Goal: Obtain resource: Download file/media

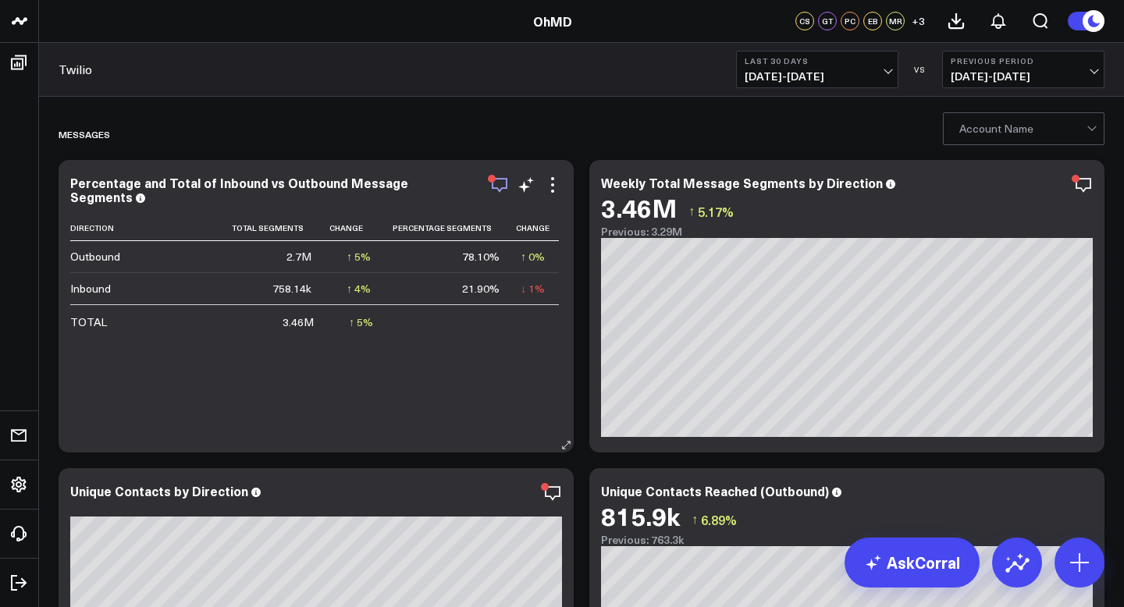
click at [498, 185] on icon "button" at bounding box center [499, 185] width 19 height 19
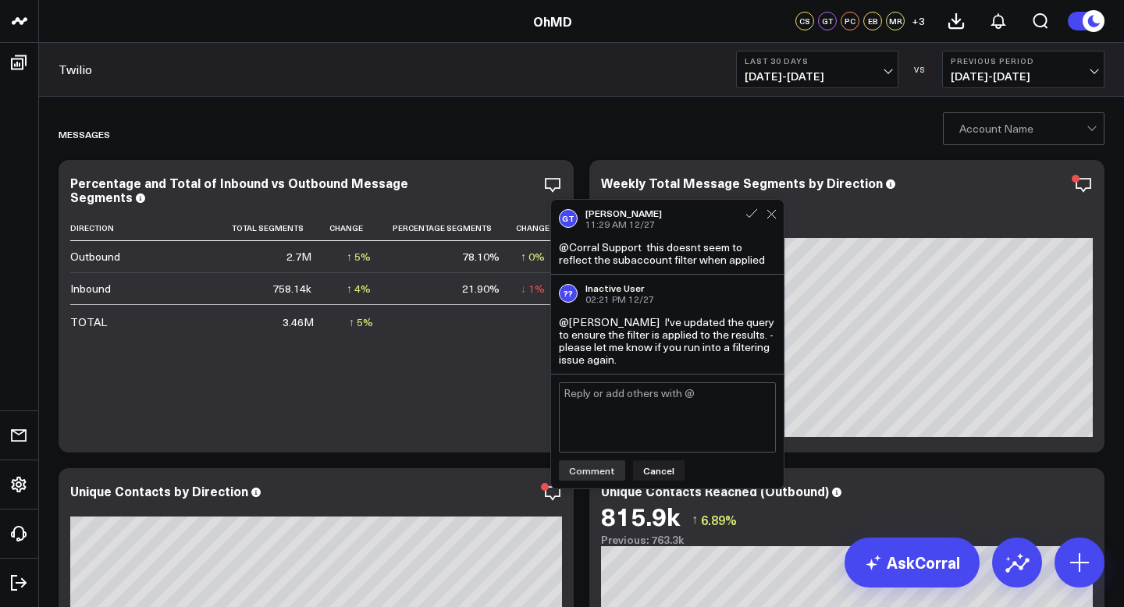
click at [767, 226] on div "GT [PERSON_NAME] 11:29 AM [DATE]" at bounding box center [667, 219] width 217 height 22
click at [770, 219] on icon at bounding box center [771, 214] width 10 height 10
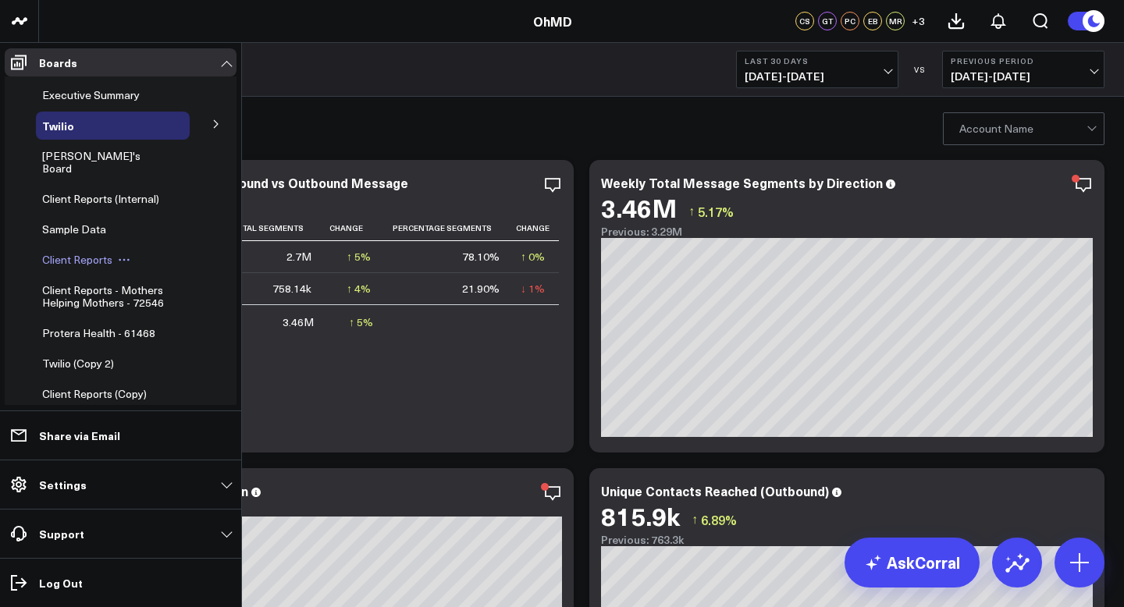
click at [119, 254] on icon at bounding box center [124, 260] width 12 height 12
click at [96, 252] on span "Client Reports" at bounding box center [77, 259] width 70 height 15
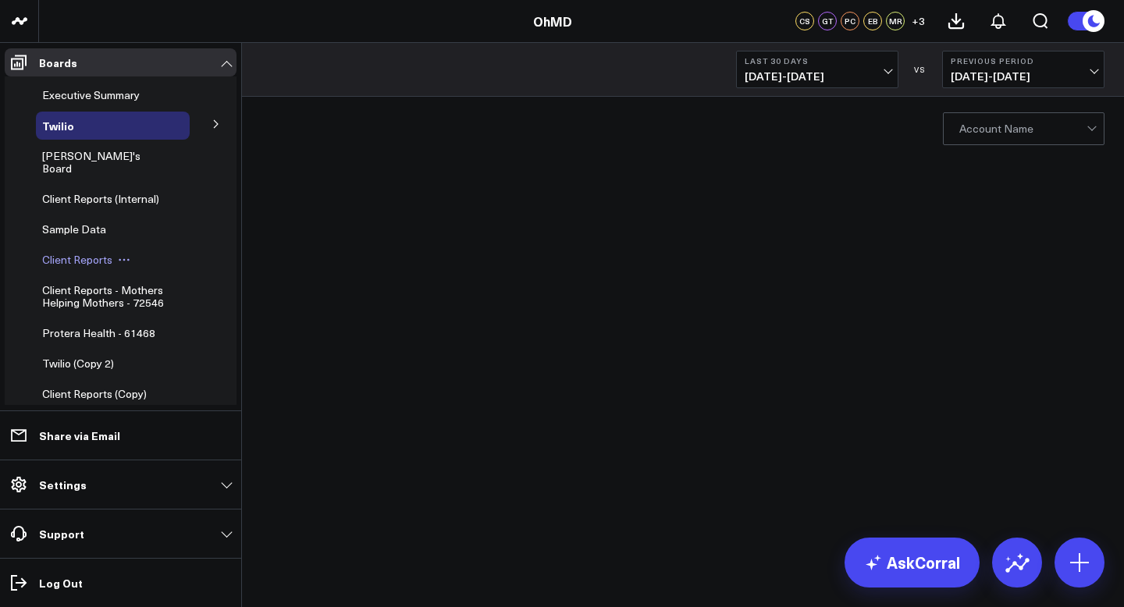
click at [64, 252] on span "Client Reports" at bounding box center [77, 259] width 70 height 15
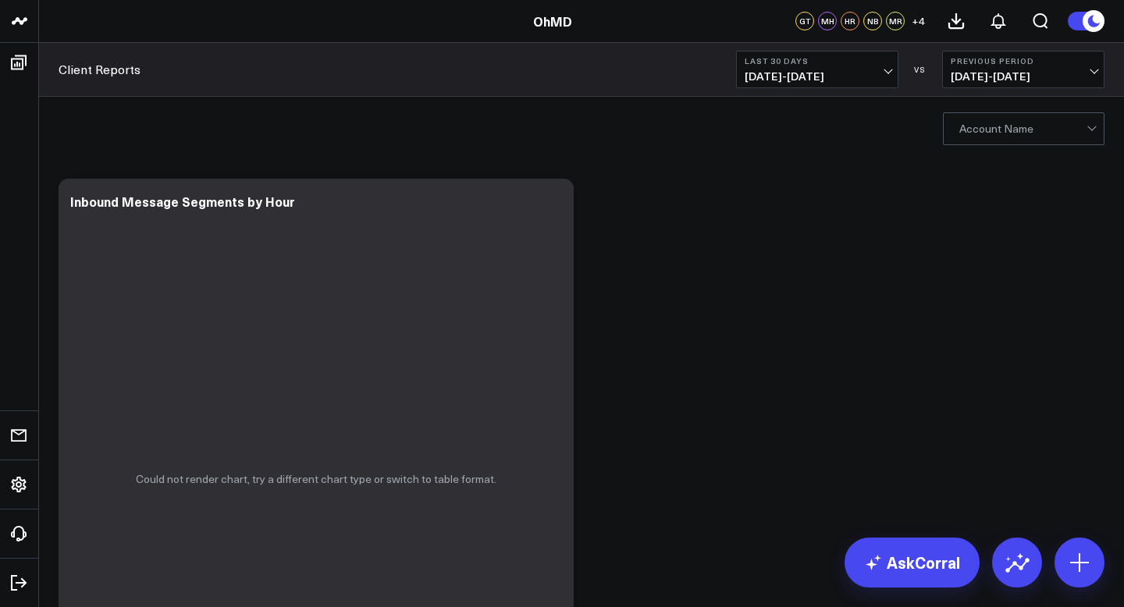
click at [1071, 122] on div at bounding box center [1022, 128] width 127 height 31
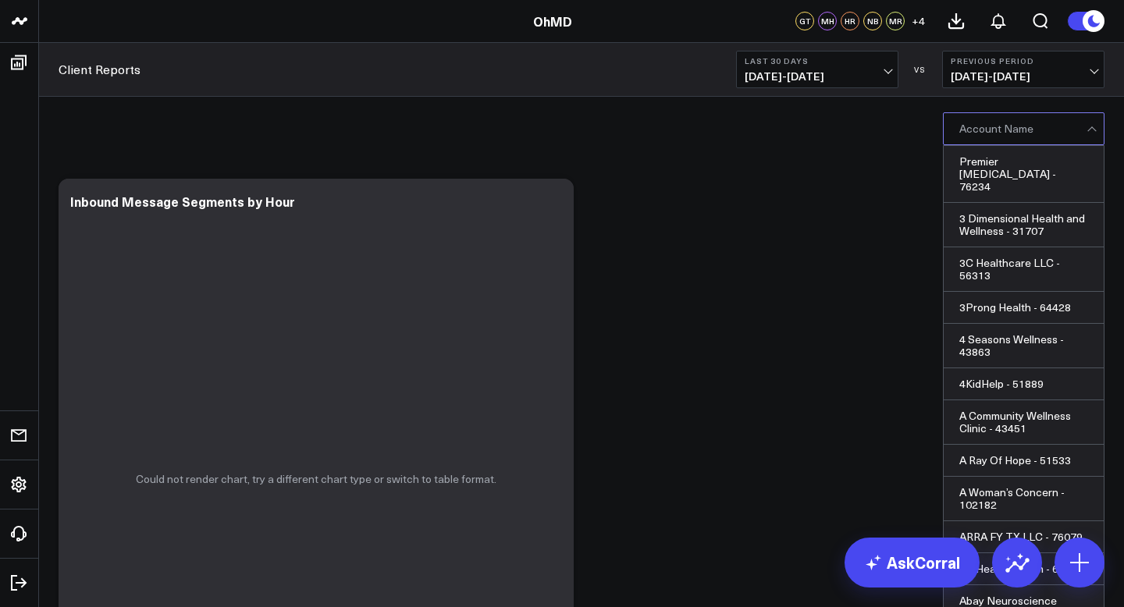
click at [1090, 133] on div at bounding box center [1092, 128] width 13 height 31
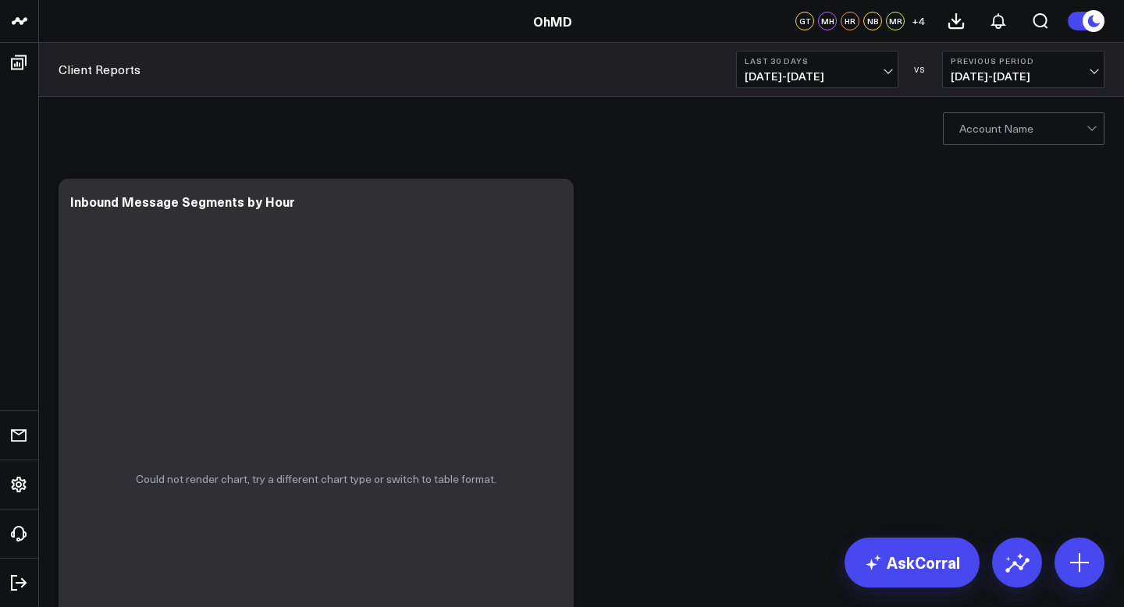
click at [1064, 130] on div at bounding box center [1022, 128] width 127 height 31
click at [1090, 130] on div at bounding box center [1091, 127] width 9 height 9
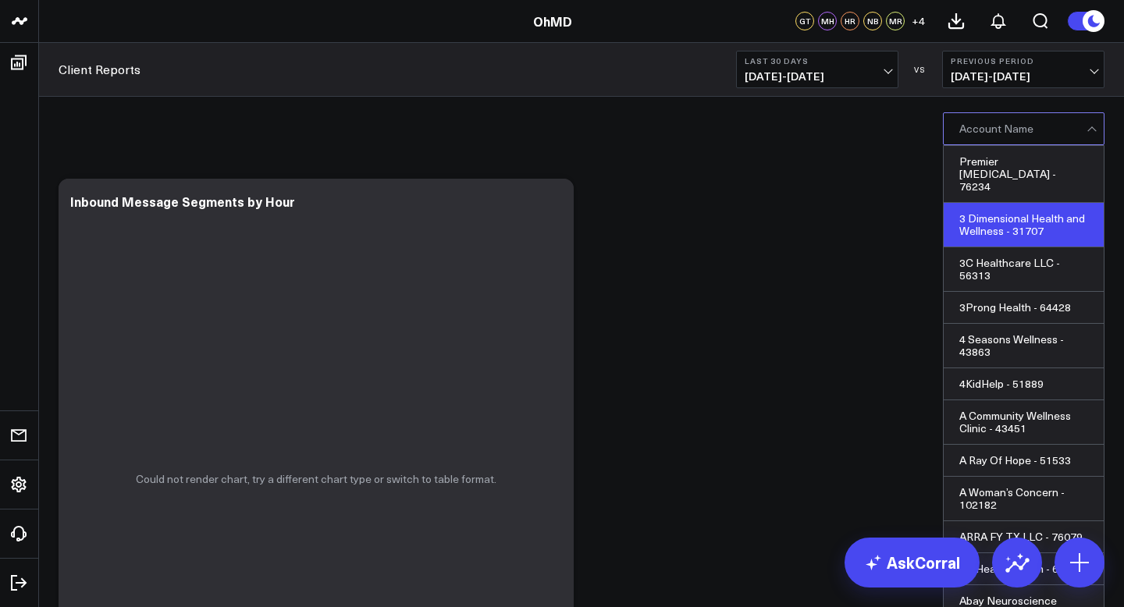
scroll to position [2744, 0]
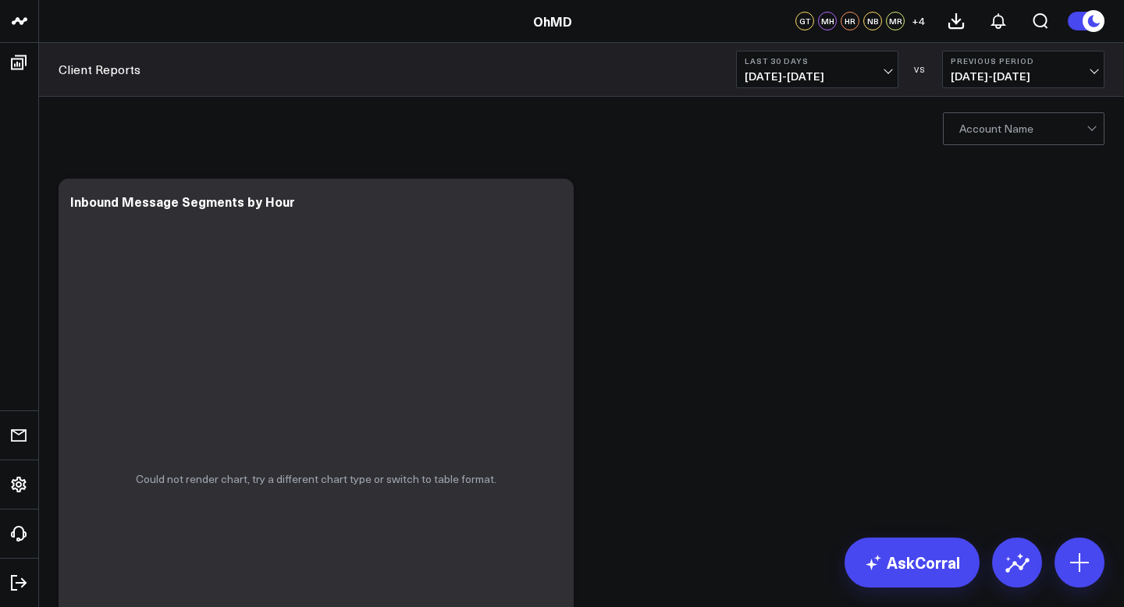
click at [1089, 123] on div at bounding box center [1092, 128] width 13 height 31
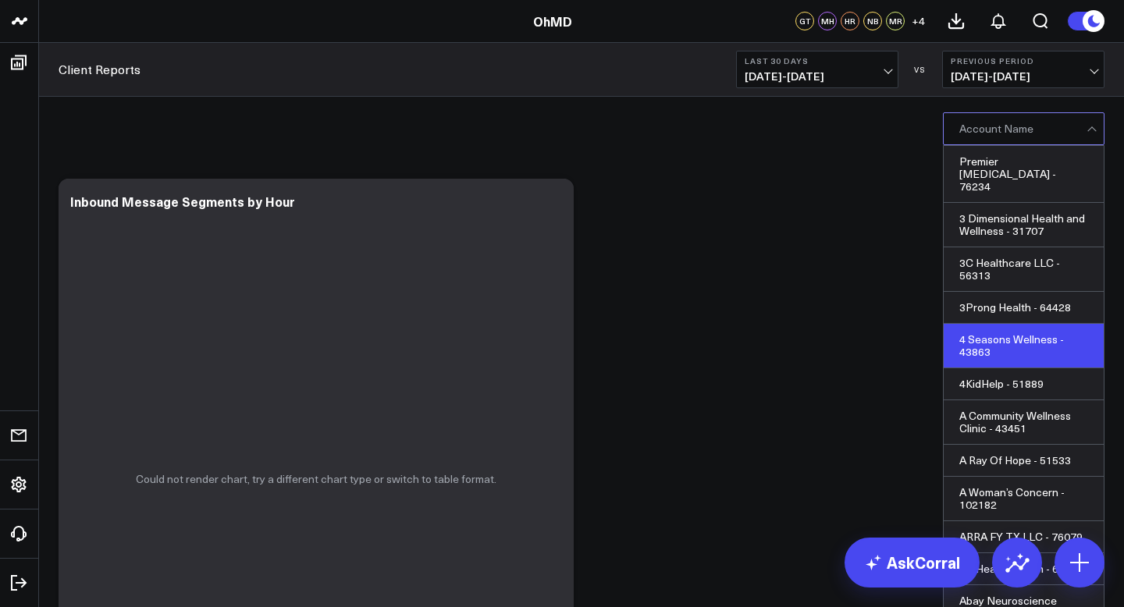
scroll to position [1362, 0]
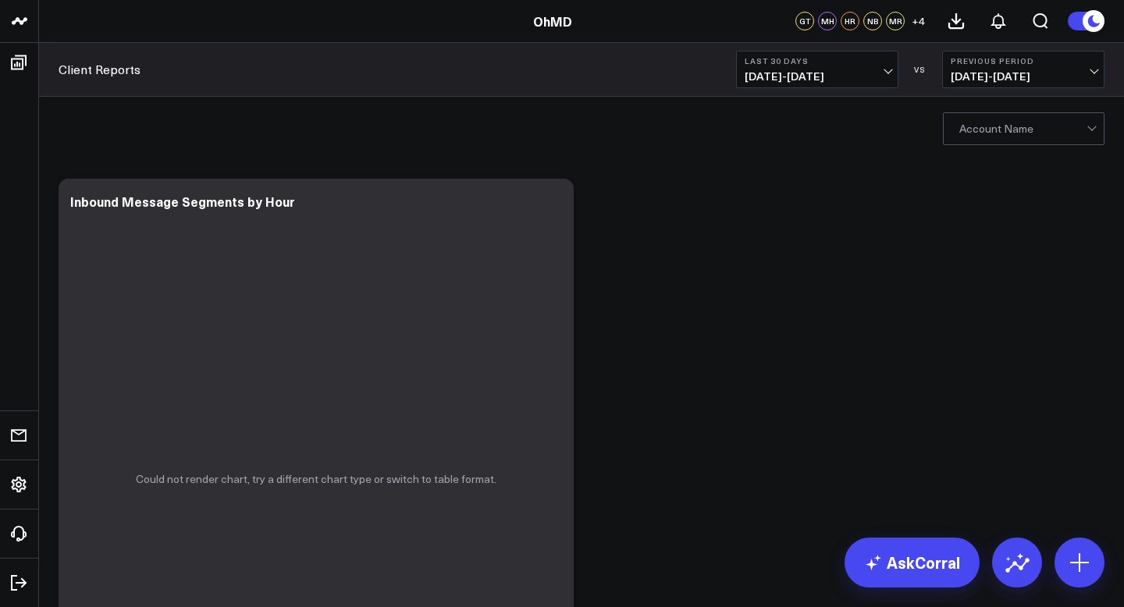
click at [1026, 123] on div at bounding box center [1022, 128] width 127 height 31
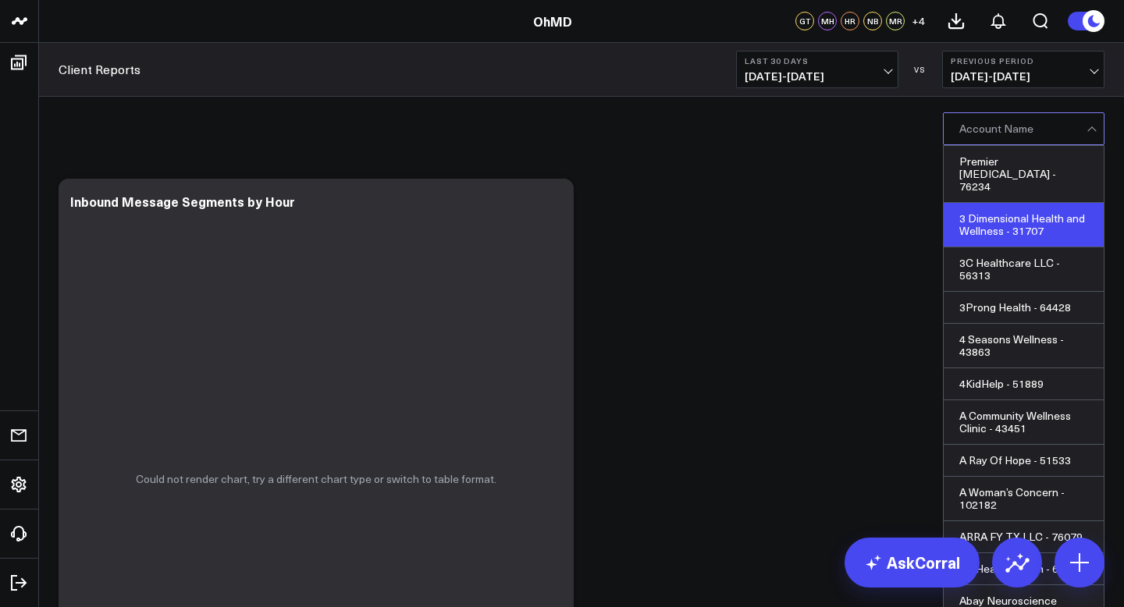
scroll to position [5774, 0]
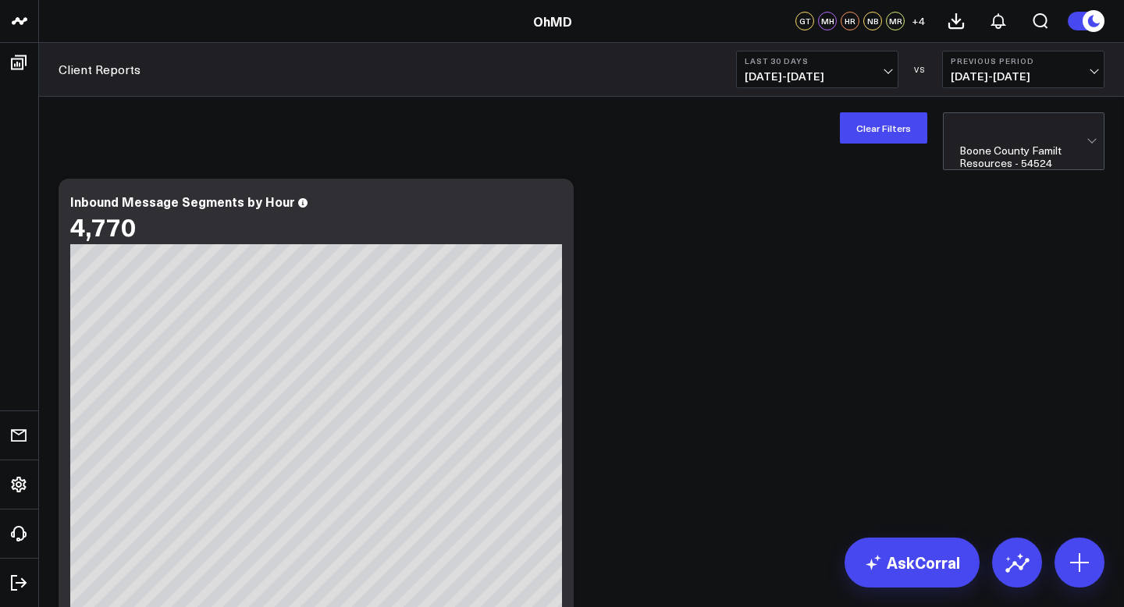
click at [879, 68] on button "Last 30 Days 08/03/25 - 09/01/25" at bounding box center [817, 69] width 162 height 37
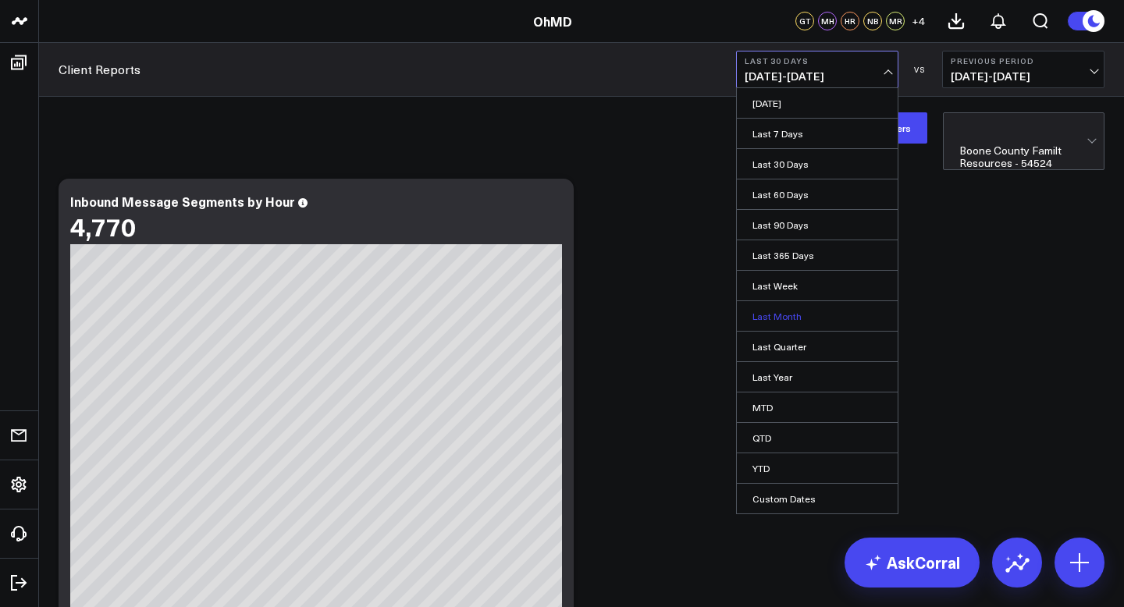
click at [812, 320] on link "Last Month" at bounding box center [817, 316] width 161 height 30
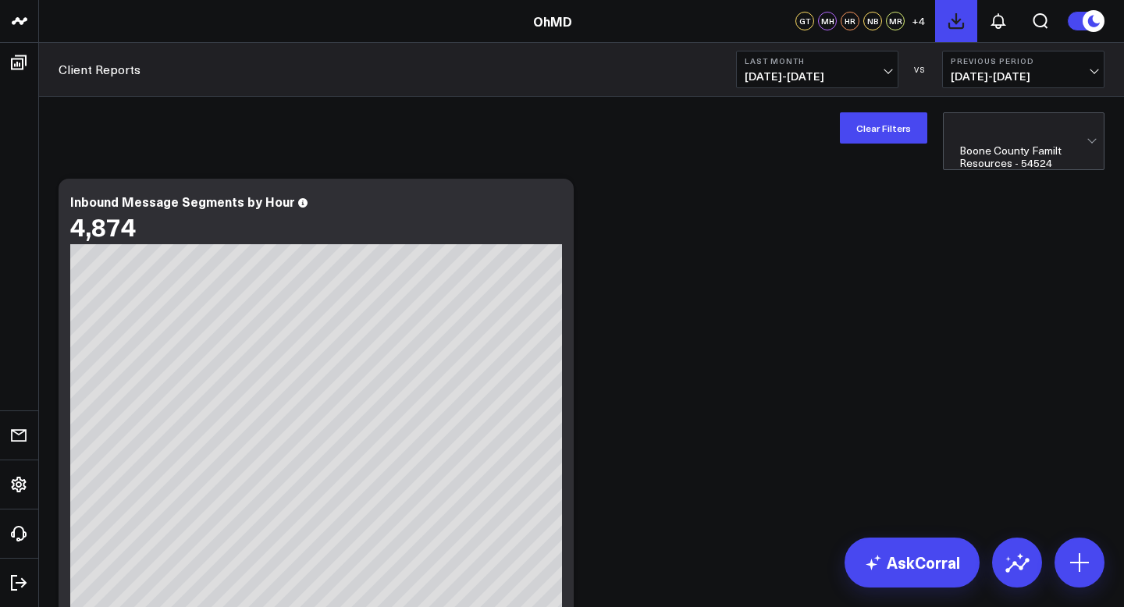
click at [957, 25] on icon at bounding box center [956, 21] width 19 height 19
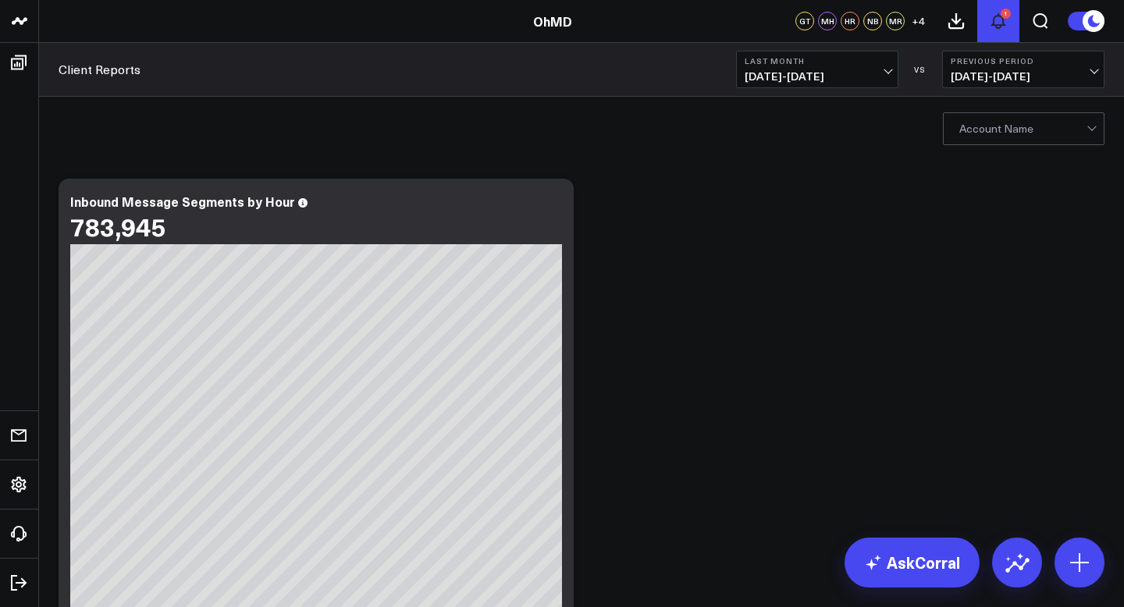
click at [1003, 21] on icon at bounding box center [998, 21] width 19 height 19
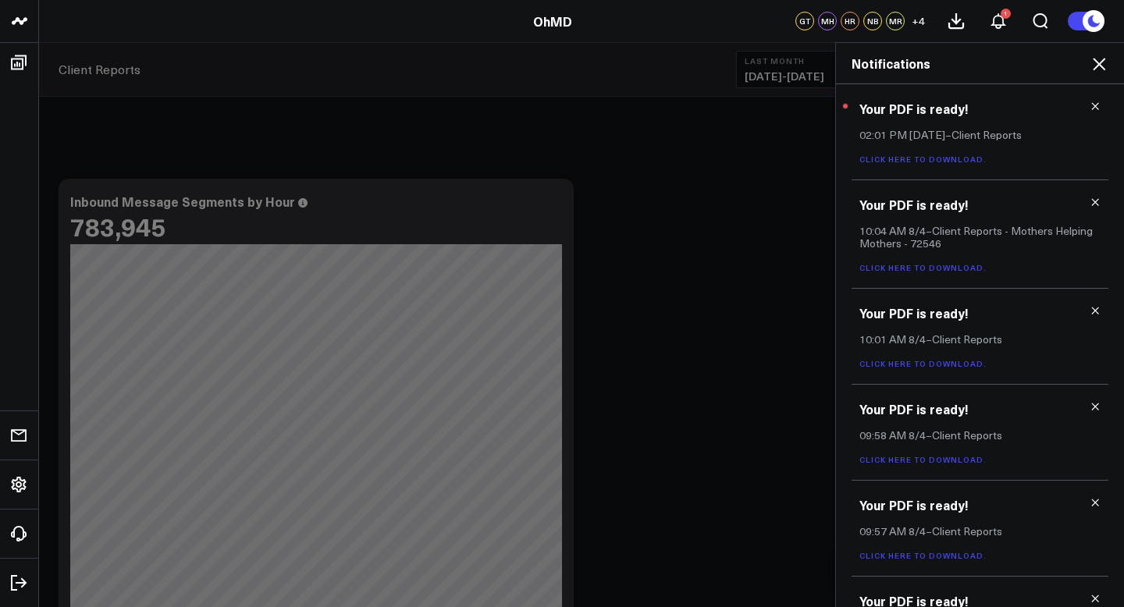
click at [961, 158] on link "Click here to download." at bounding box center [922, 159] width 127 height 11
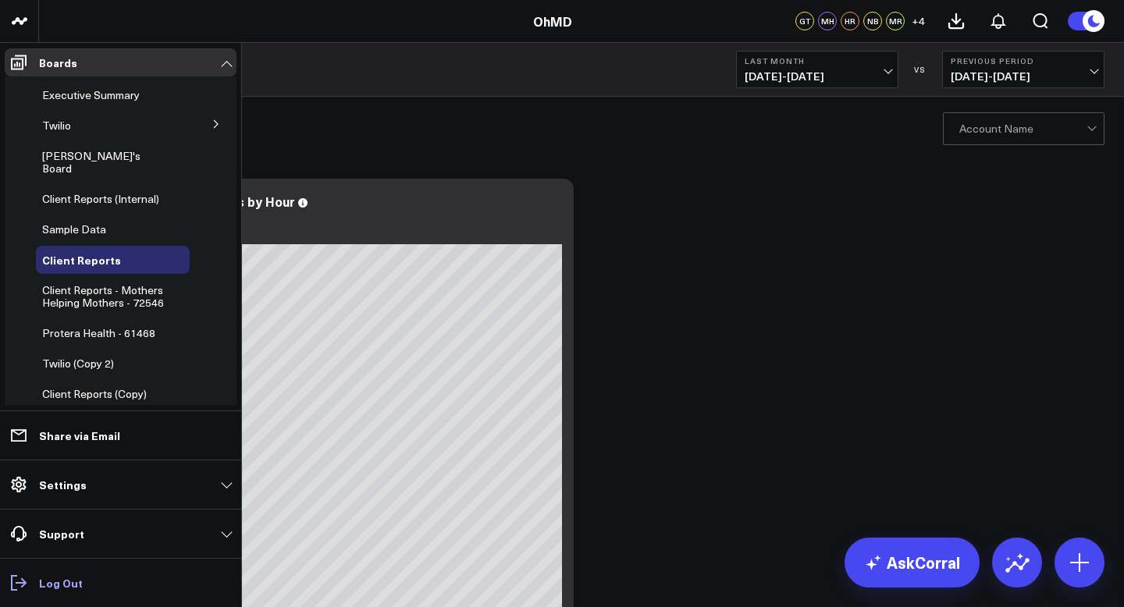
click at [44, 577] on p "Log Out" at bounding box center [61, 583] width 44 height 12
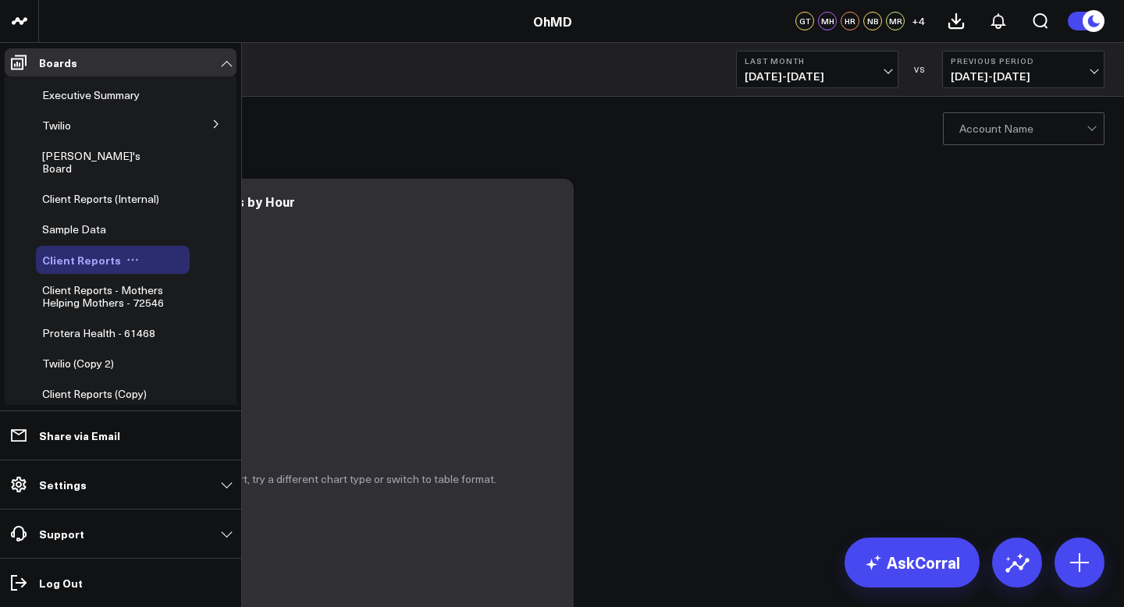
click at [136, 259] on icon at bounding box center [137, 260] width 2 height 2
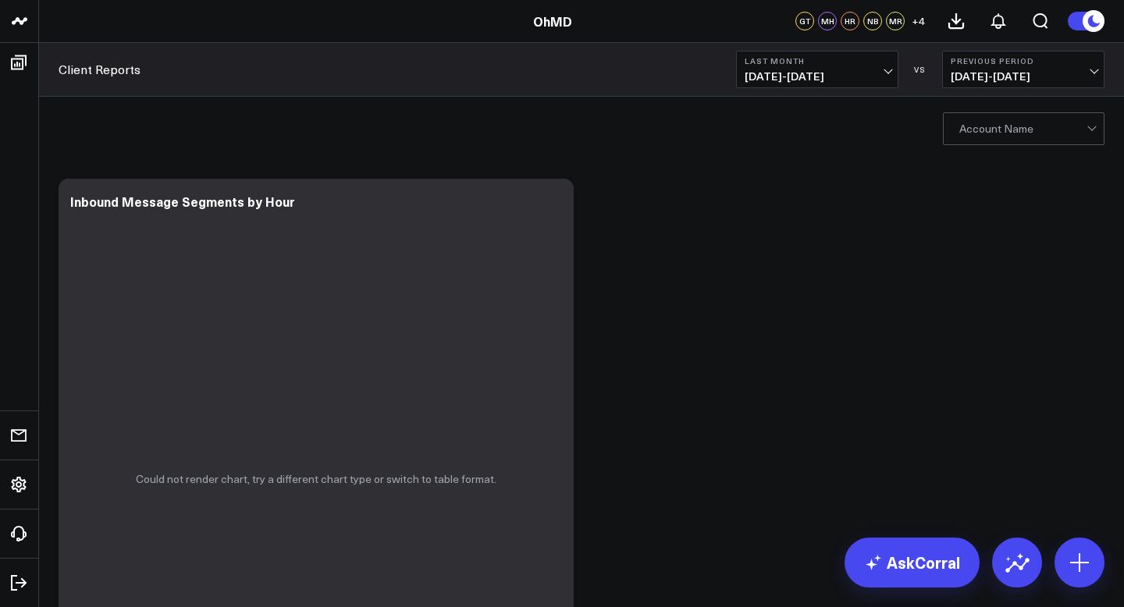
click at [361, 35] on header "OhMD OhMD GT MH HR NB MR + 4" at bounding box center [562, 21] width 1124 height 43
click at [1061, 132] on div at bounding box center [1022, 128] width 127 height 31
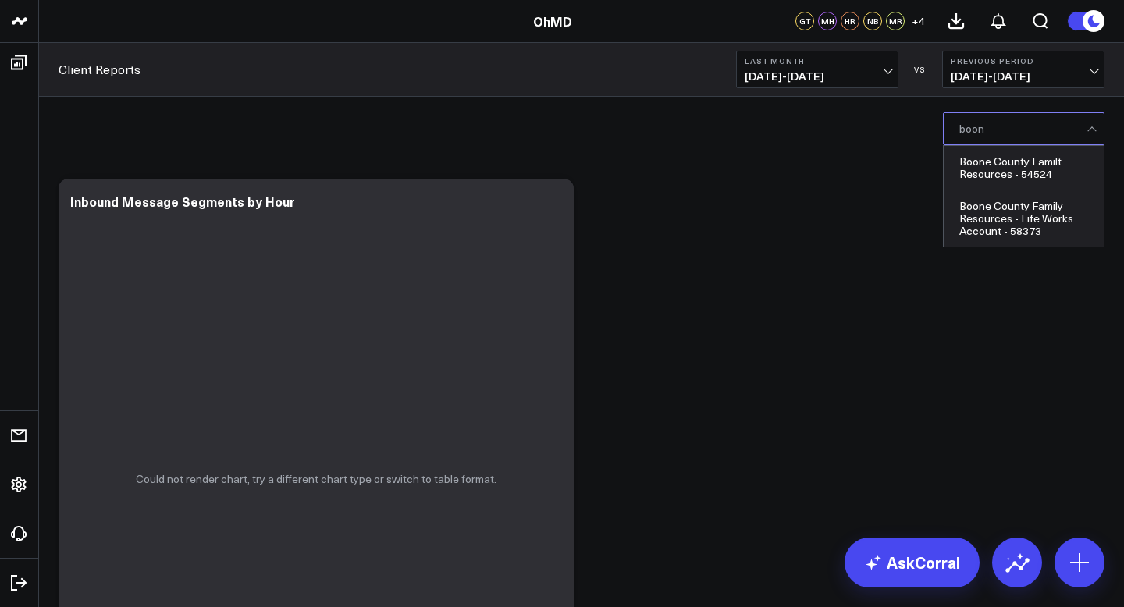
type input "[PERSON_NAME]"
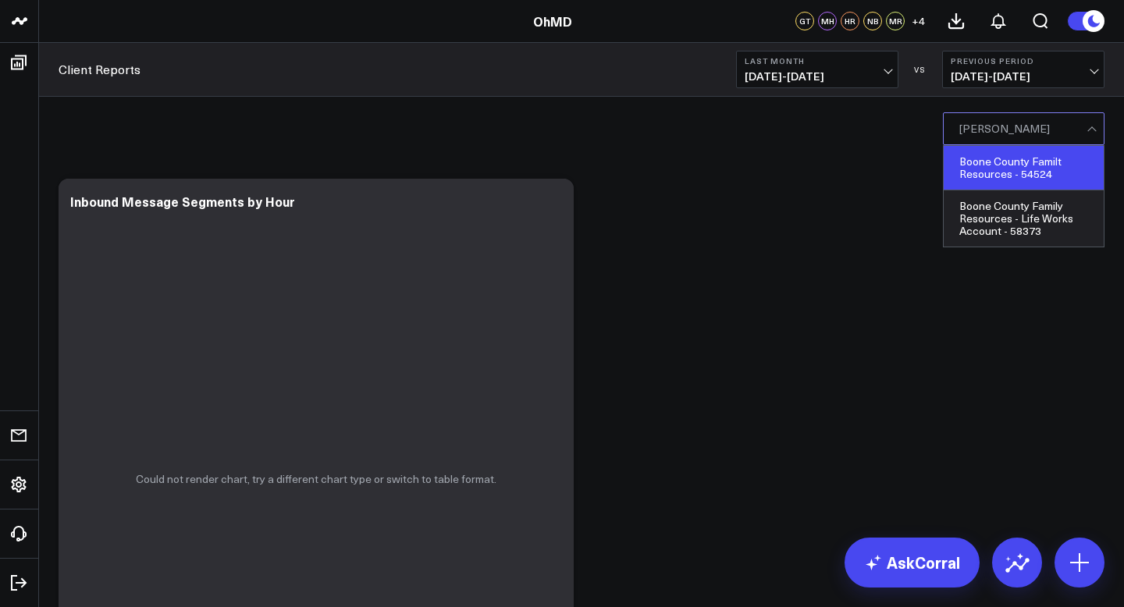
click at [1028, 165] on div "Boone County Familt Resources - 54524" at bounding box center [1023, 168] width 160 height 44
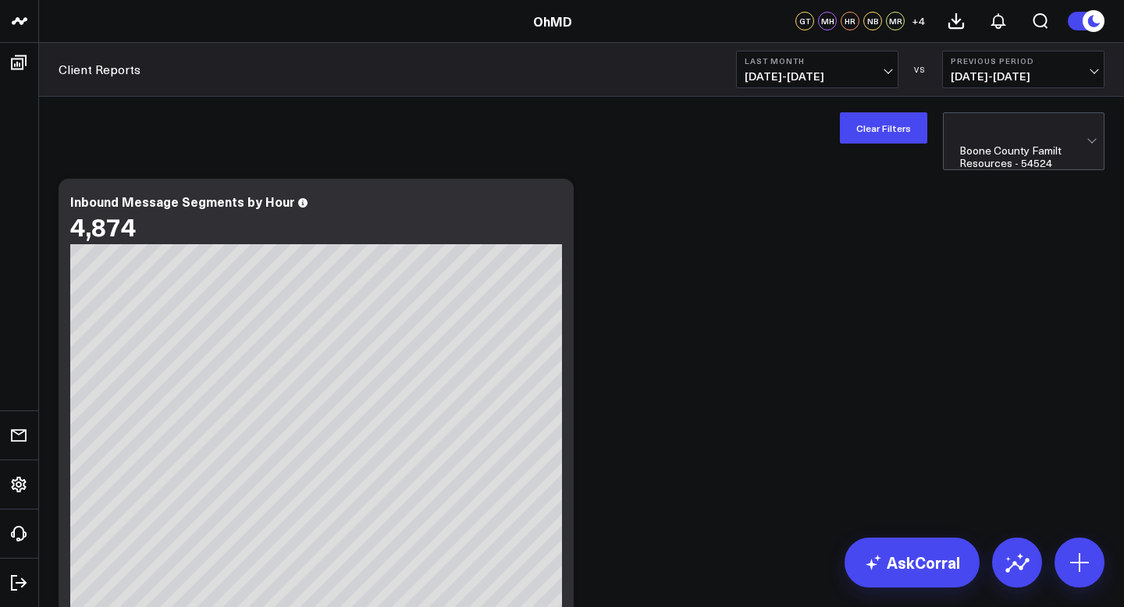
click at [1002, 129] on div at bounding box center [1022, 128] width 127 height 31
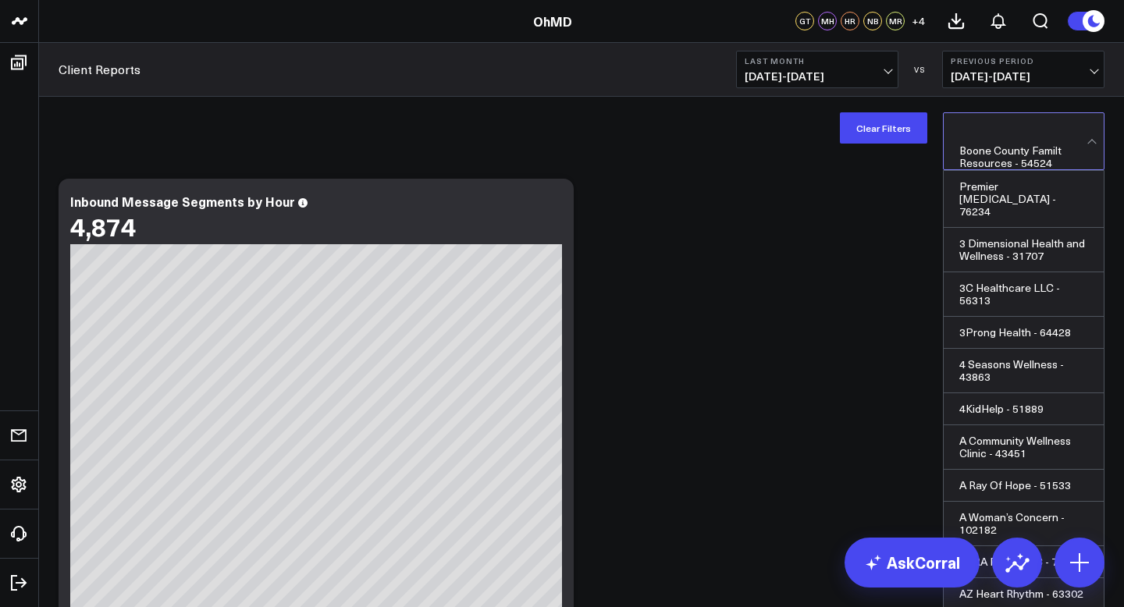
scroll to position [5706, 0]
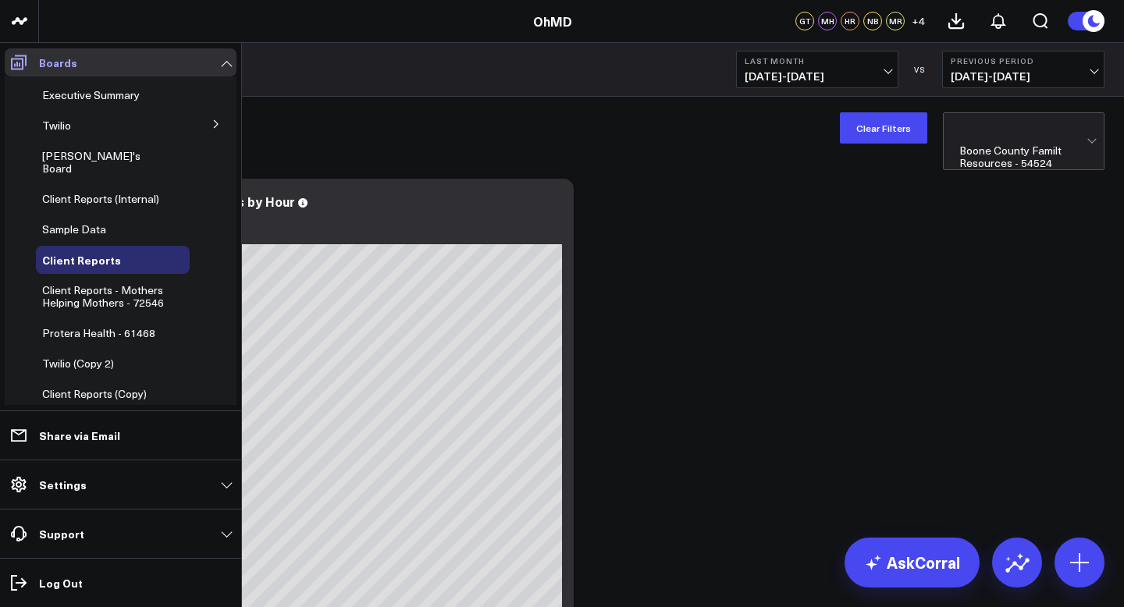
click at [7, 61] on span at bounding box center [19, 62] width 28 height 28
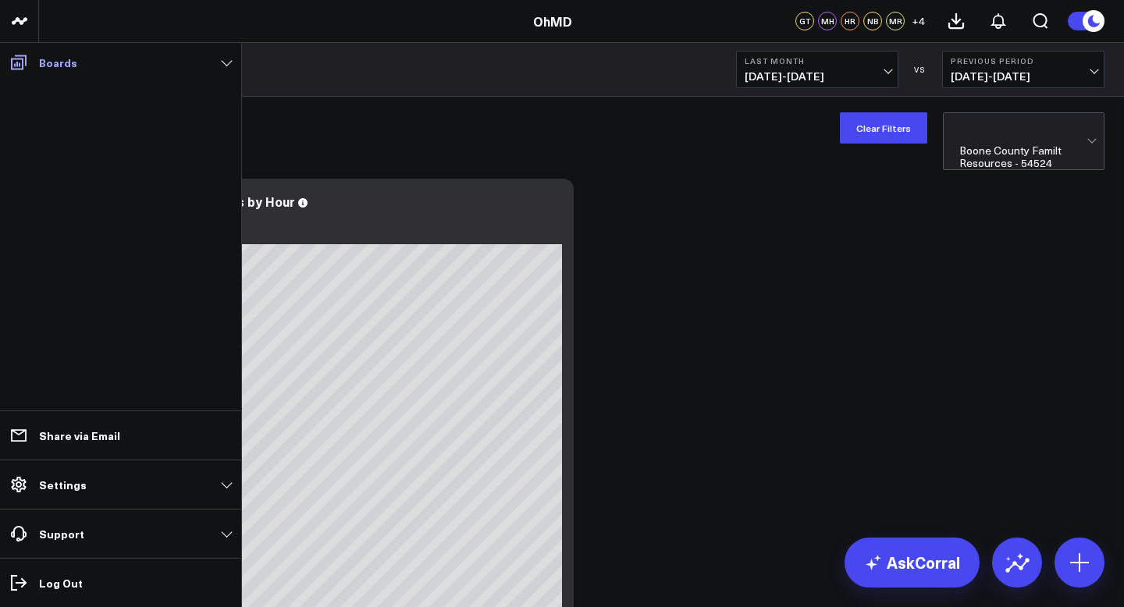
click at [7, 61] on span at bounding box center [19, 62] width 28 height 28
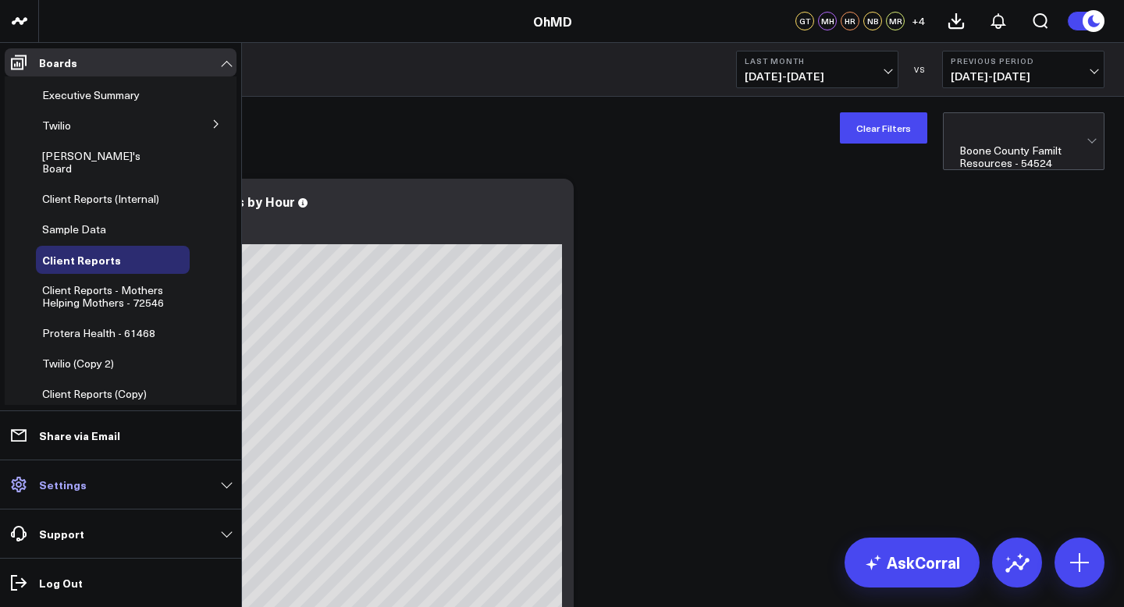
click at [222, 493] on link "Settings" at bounding box center [121, 485] width 232 height 28
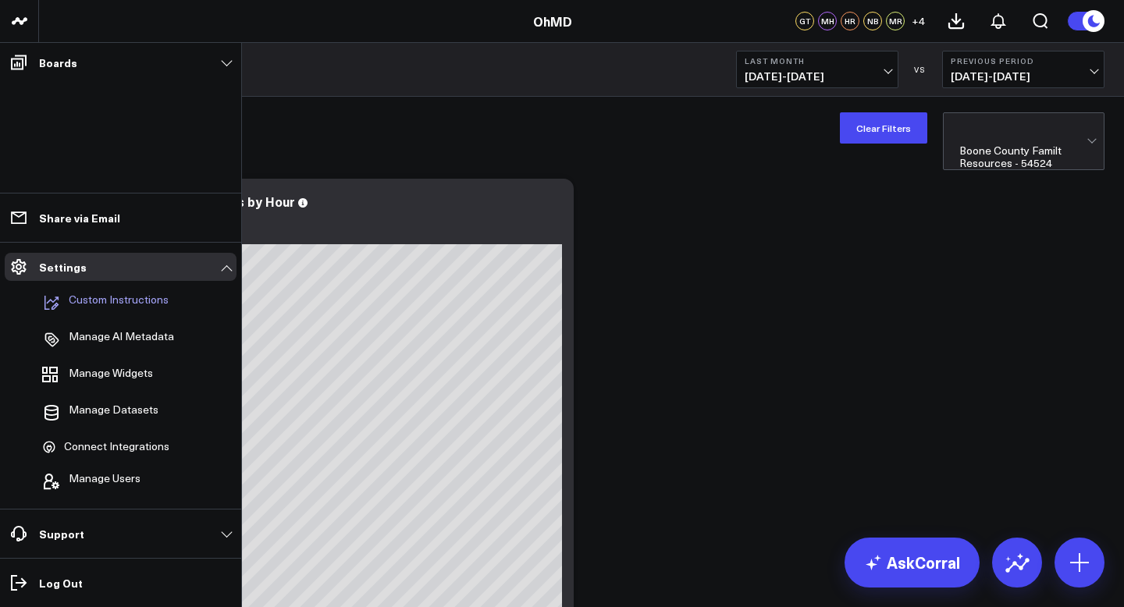
click at [133, 300] on p "Custom Instructions" at bounding box center [119, 302] width 100 height 19
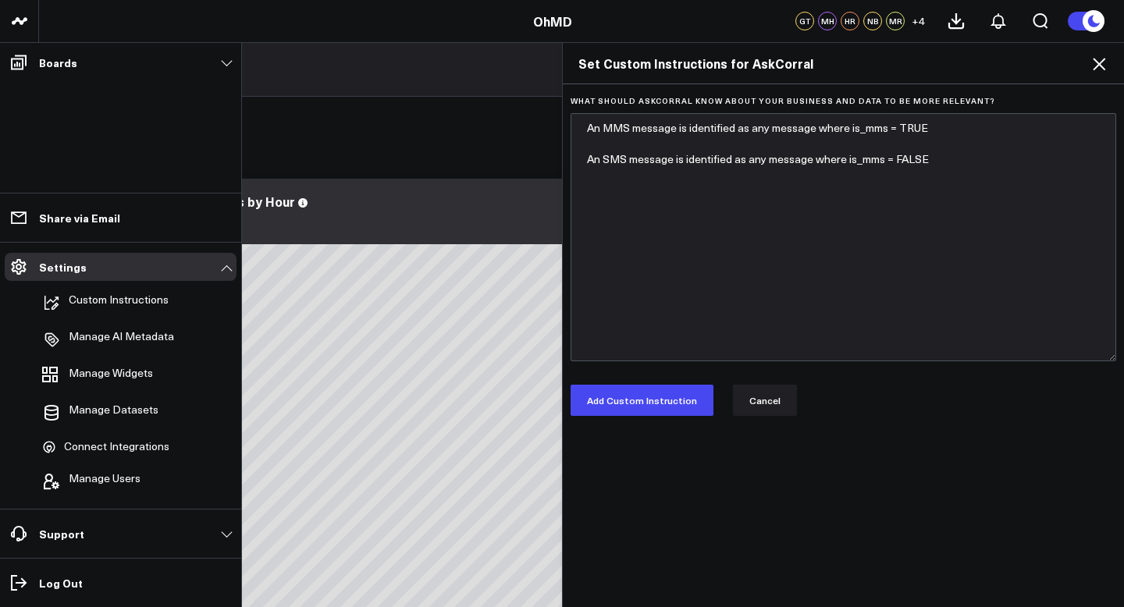
click at [1102, 67] on icon at bounding box center [1098, 64] width 12 height 12
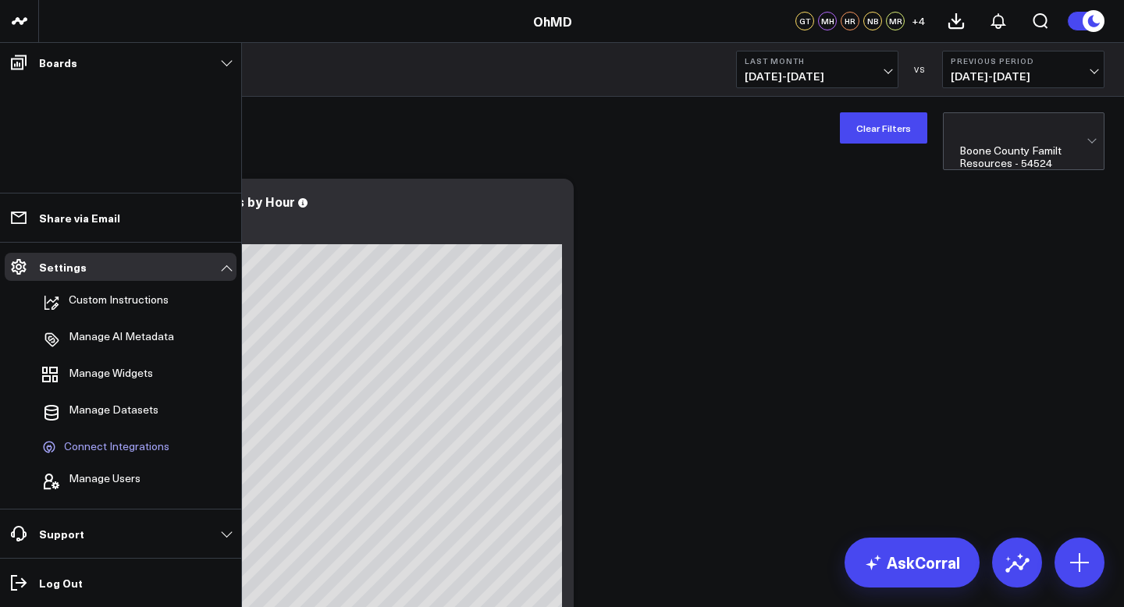
click at [126, 450] on span "Connect Integrations" at bounding box center [116, 447] width 105 height 14
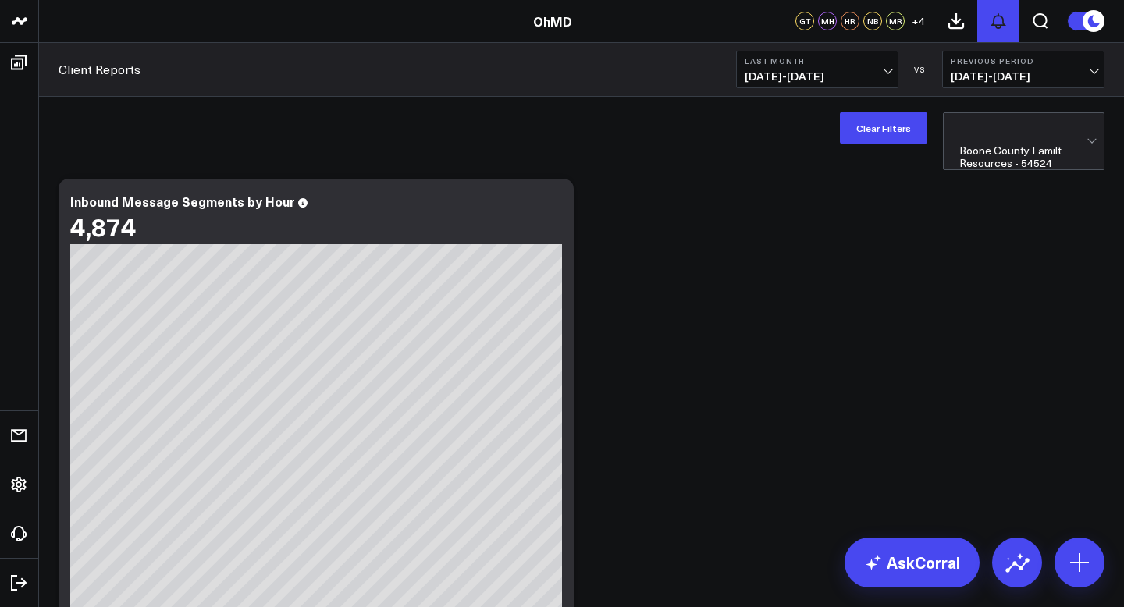
click at [993, 20] on icon at bounding box center [998, 21] width 12 height 14
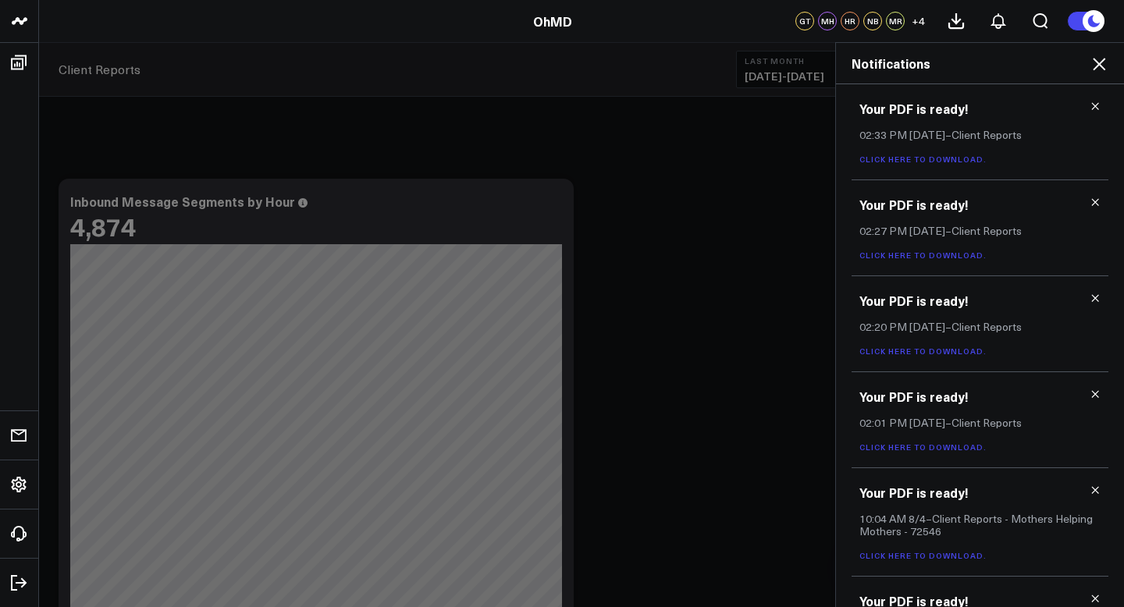
click at [943, 158] on link "Click here to download." at bounding box center [922, 159] width 127 height 11
click at [898, 444] on link "Click here to download." at bounding box center [922, 447] width 127 height 11
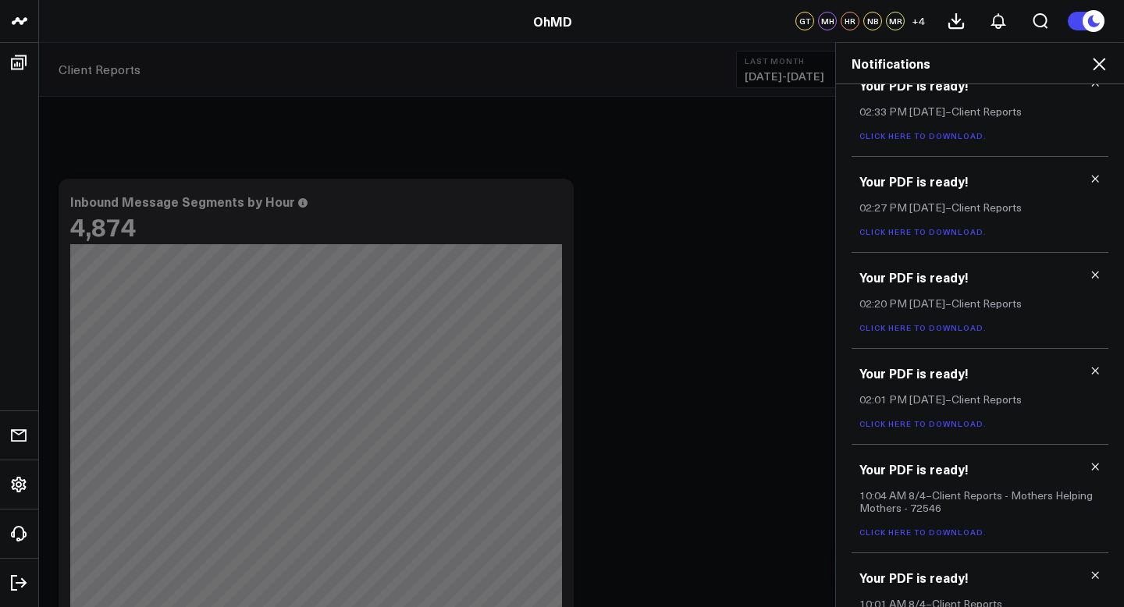
click at [953, 324] on link "Click here to download." at bounding box center [922, 327] width 127 height 11
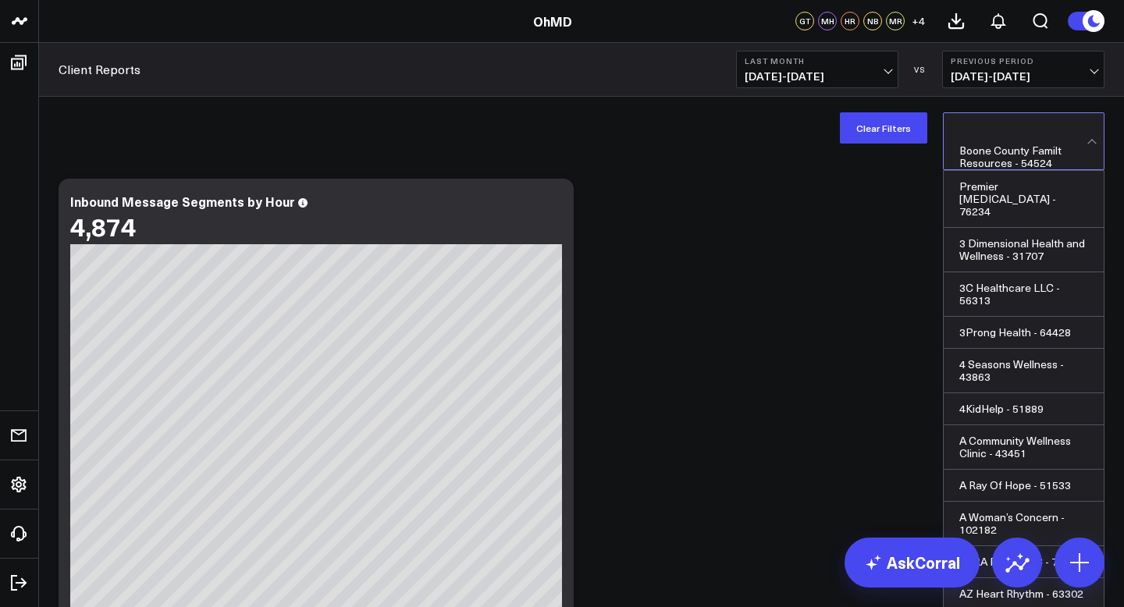
click at [1007, 137] on div at bounding box center [1022, 128] width 127 height 31
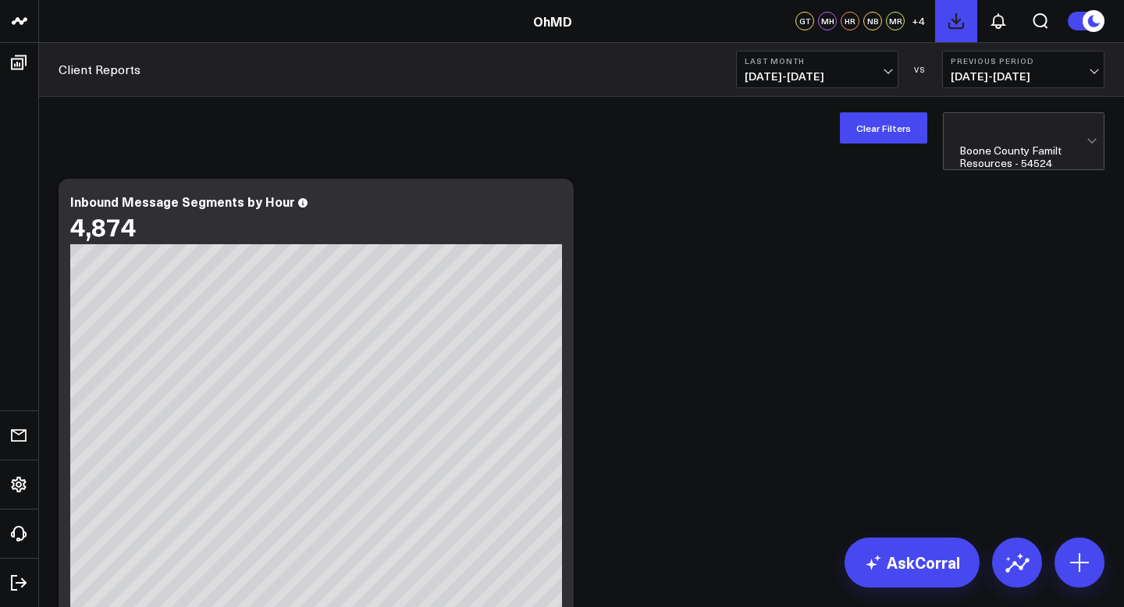
click at [954, 25] on icon at bounding box center [956, 21] width 19 height 19
click at [992, 24] on icon at bounding box center [998, 21] width 12 height 14
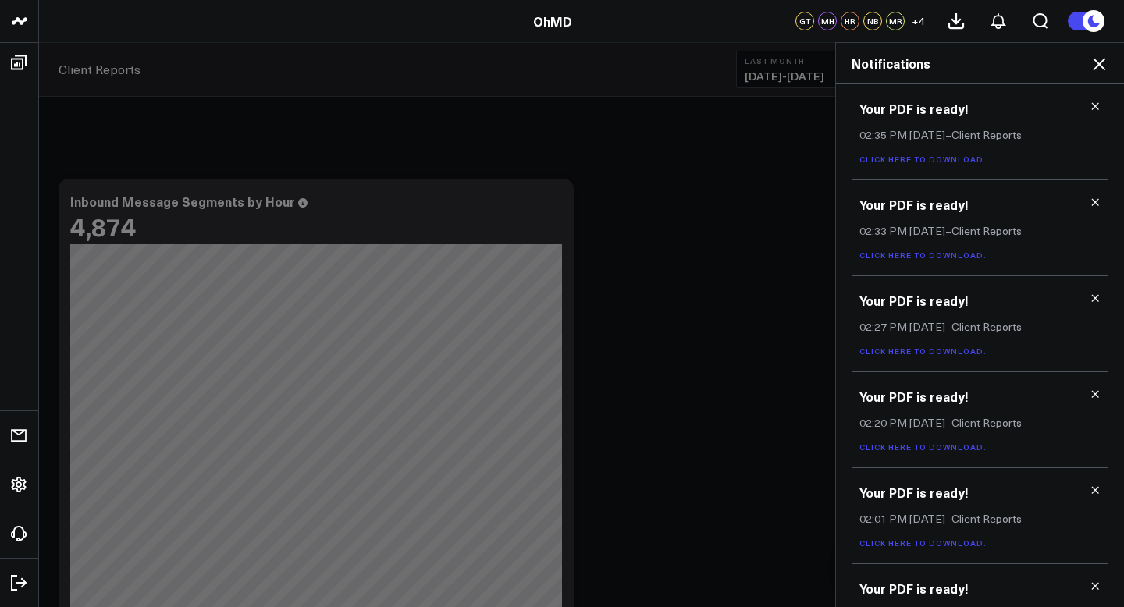
click at [951, 157] on link "Click here to download." at bounding box center [922, 159] width 127 height 11
click at [906, 158] on link "Click here to download." at bounding box center [922, 159] width 127 height 11
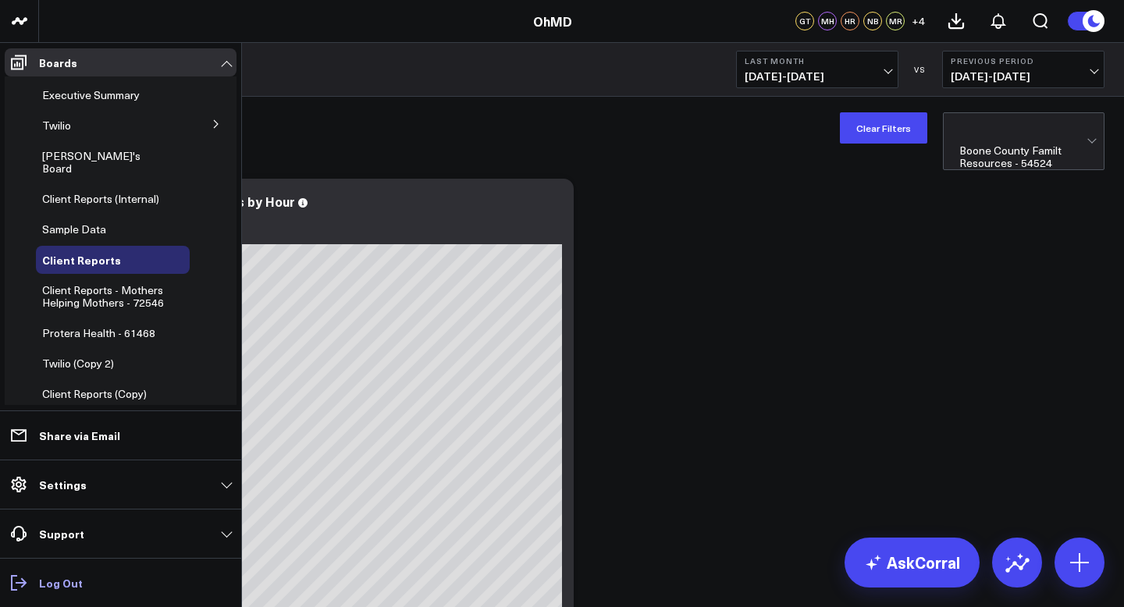
click at [63, 580] on p "Log Out" at bounding box center [61, 583] width 44 height 12
